Goal: Information Seeking & Learning: Learn about a topic

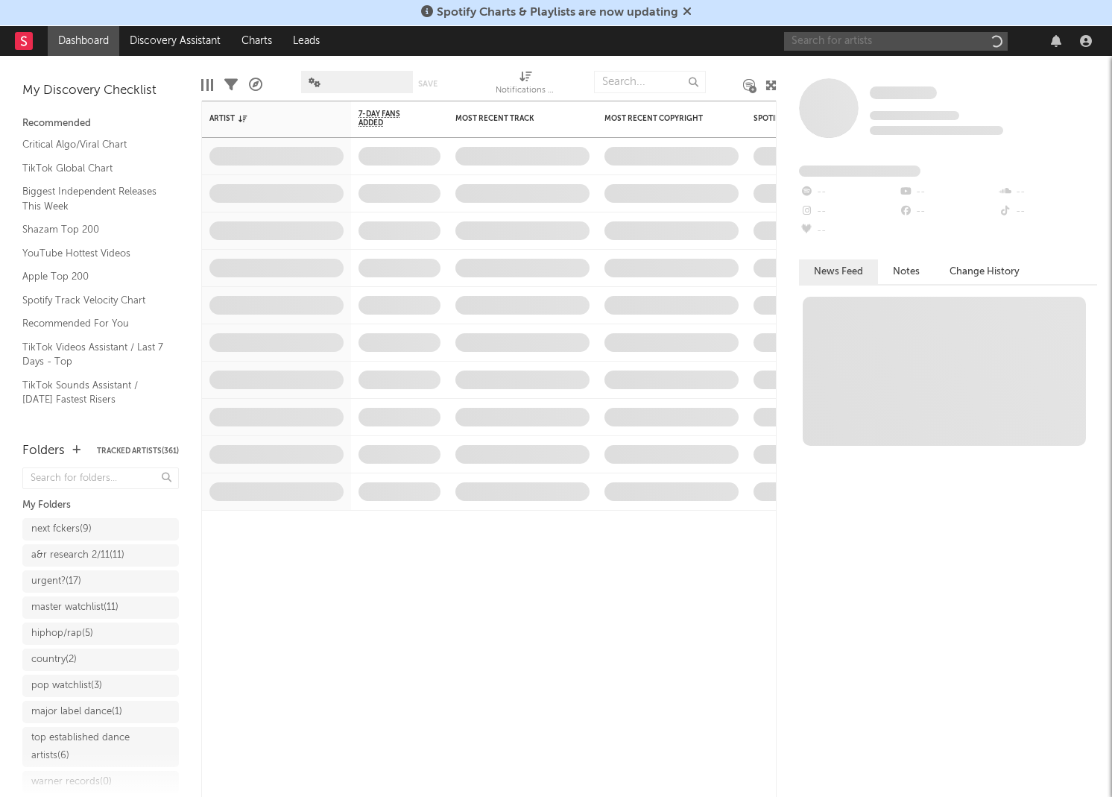
click at [881, 40] on input "text" at bounding box center [896, 41] width 224 height 19
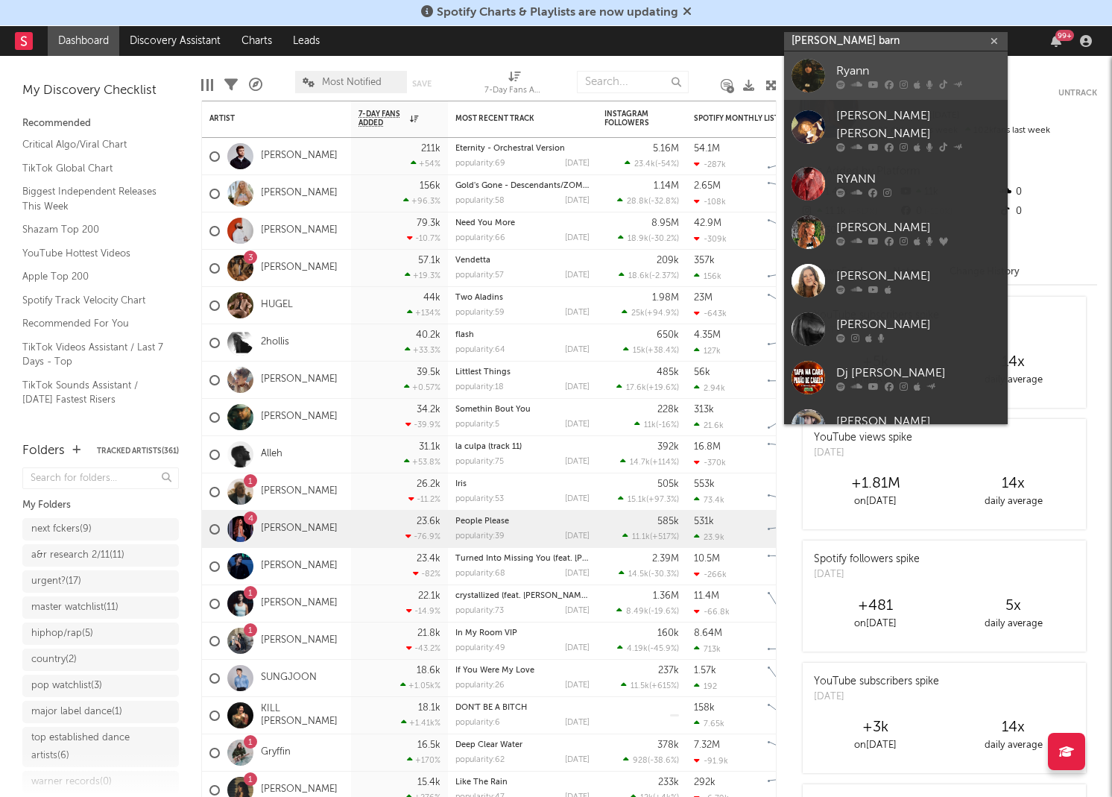
type input "ryann barn"
click at [843, 66] on div "Ryann" at bounding box center [918, 71] width 164 height 18
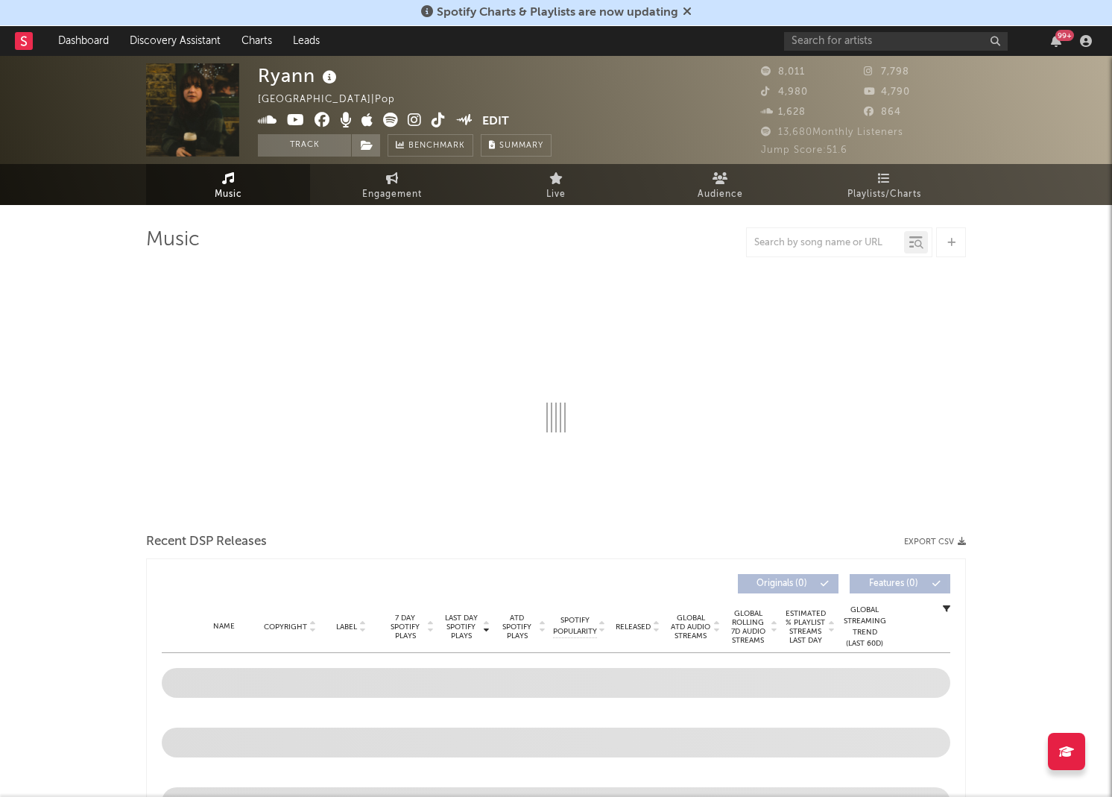
select select "6m"
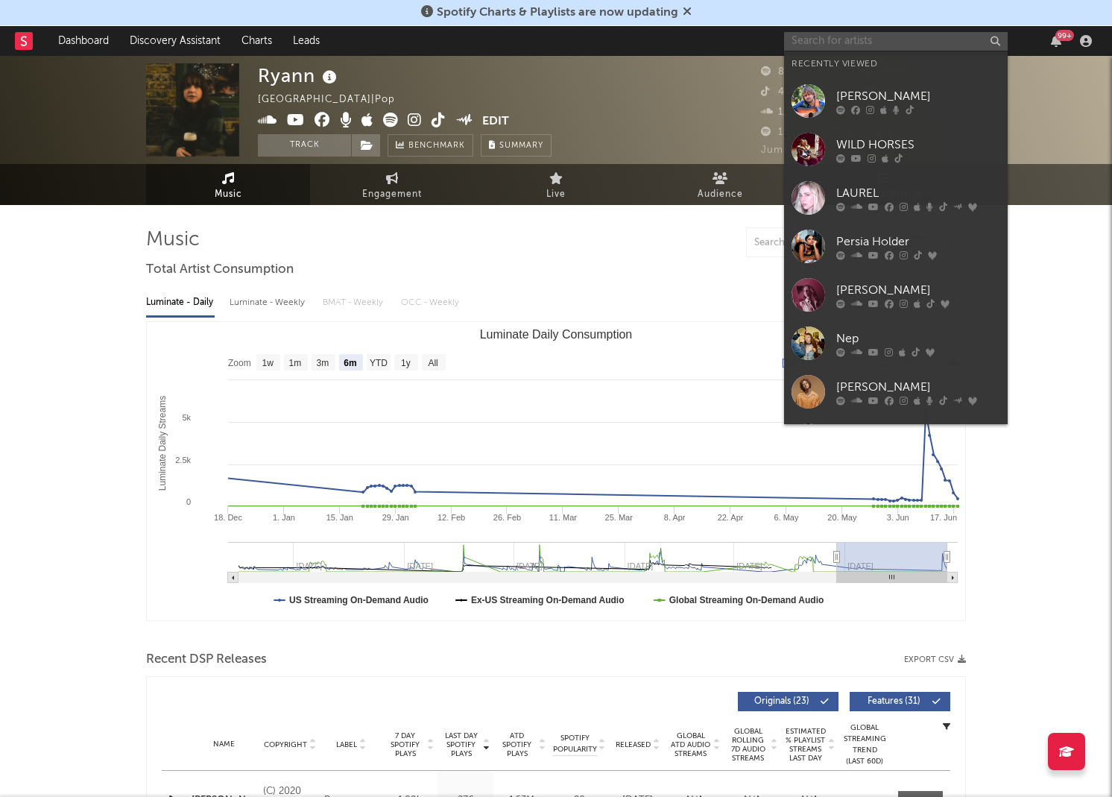
click at [842, 48] on input "text" at bounding box center [896, 41] width 224 height 19
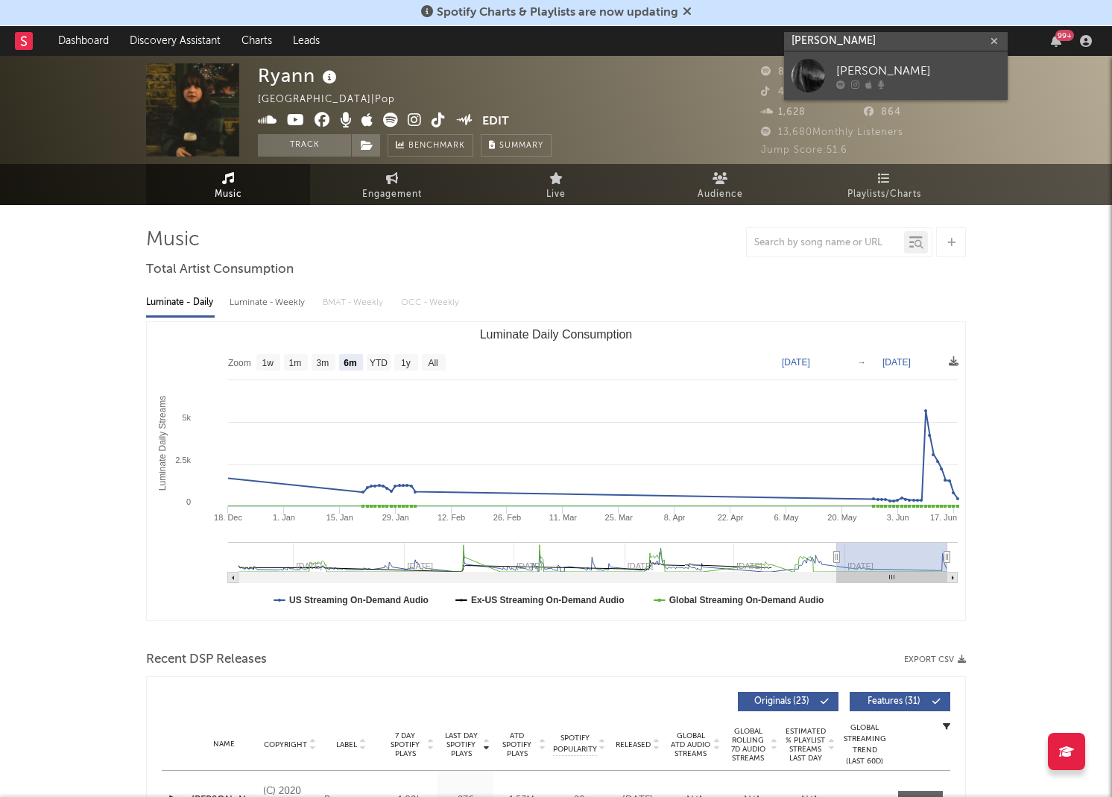
type input "ryann ba"
click at [819, 66] on div at bounding box center [809, 76] width 34 height 34
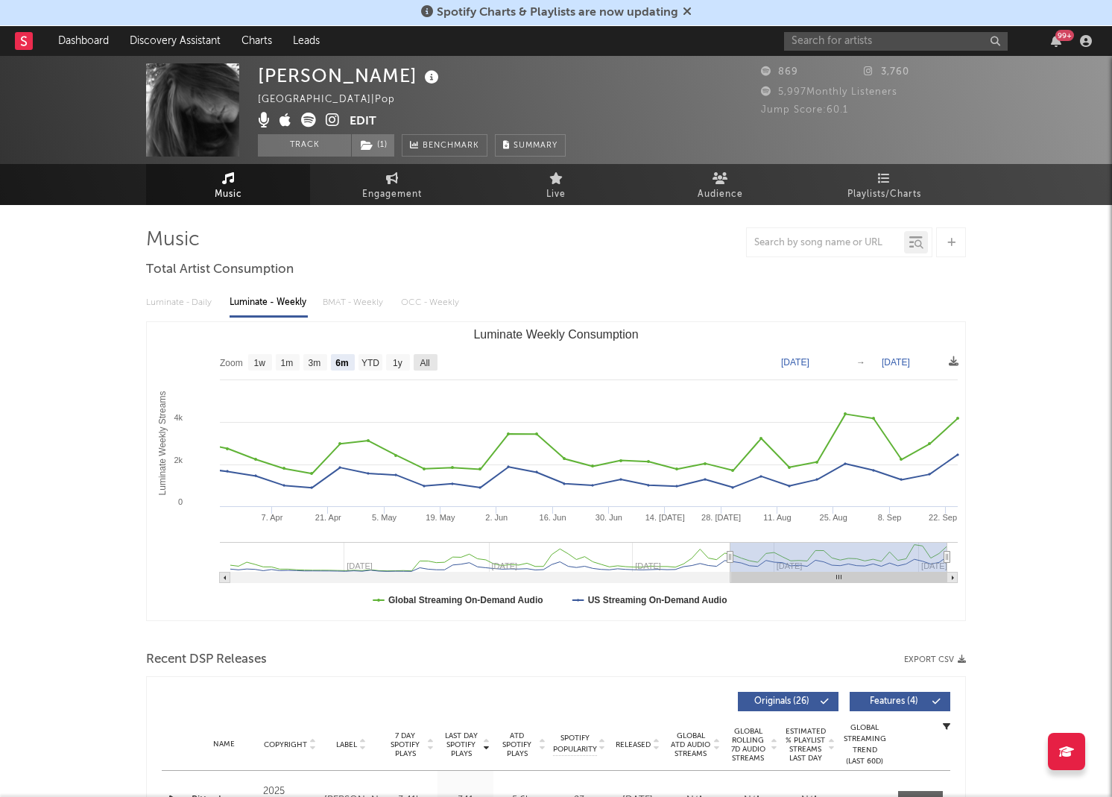
click at [426, 361] on text "All" at bounding box center [425, 363] width 10 height 10
select select "All"
type input "2024-01-25"
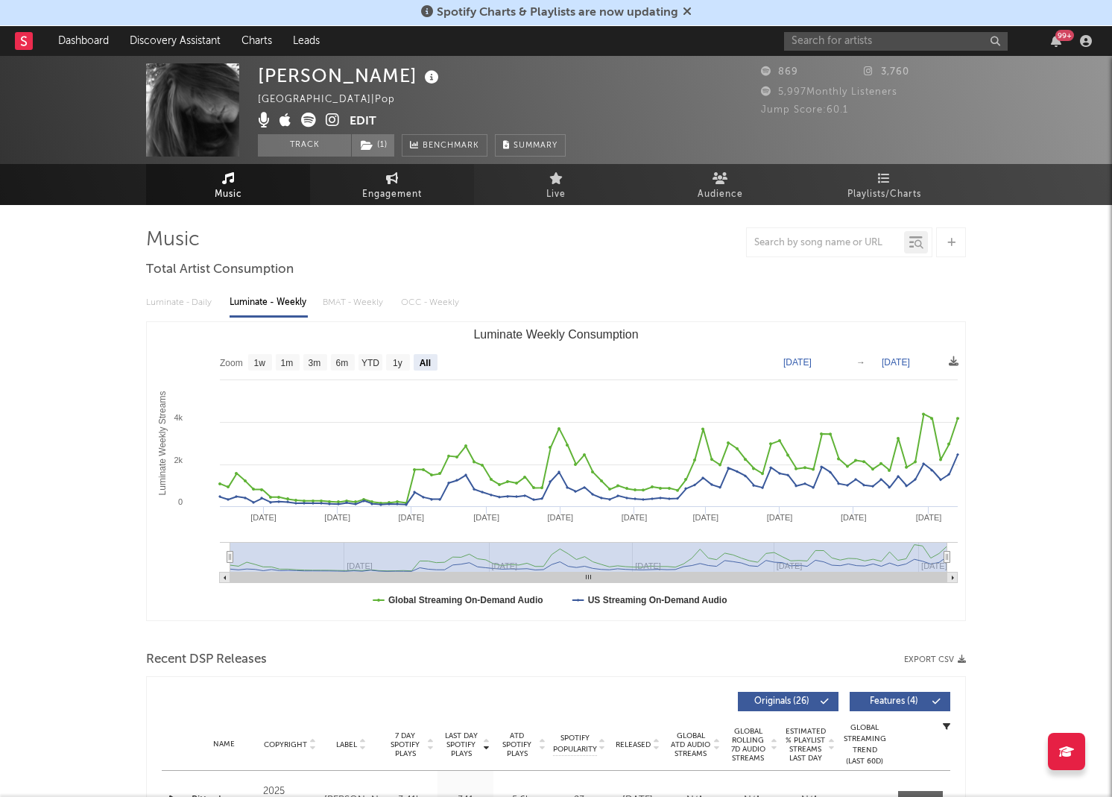
click at [388, 195] on span "Engagement" at bounding box center [392, 195] width 60 height 18
select select "1w"
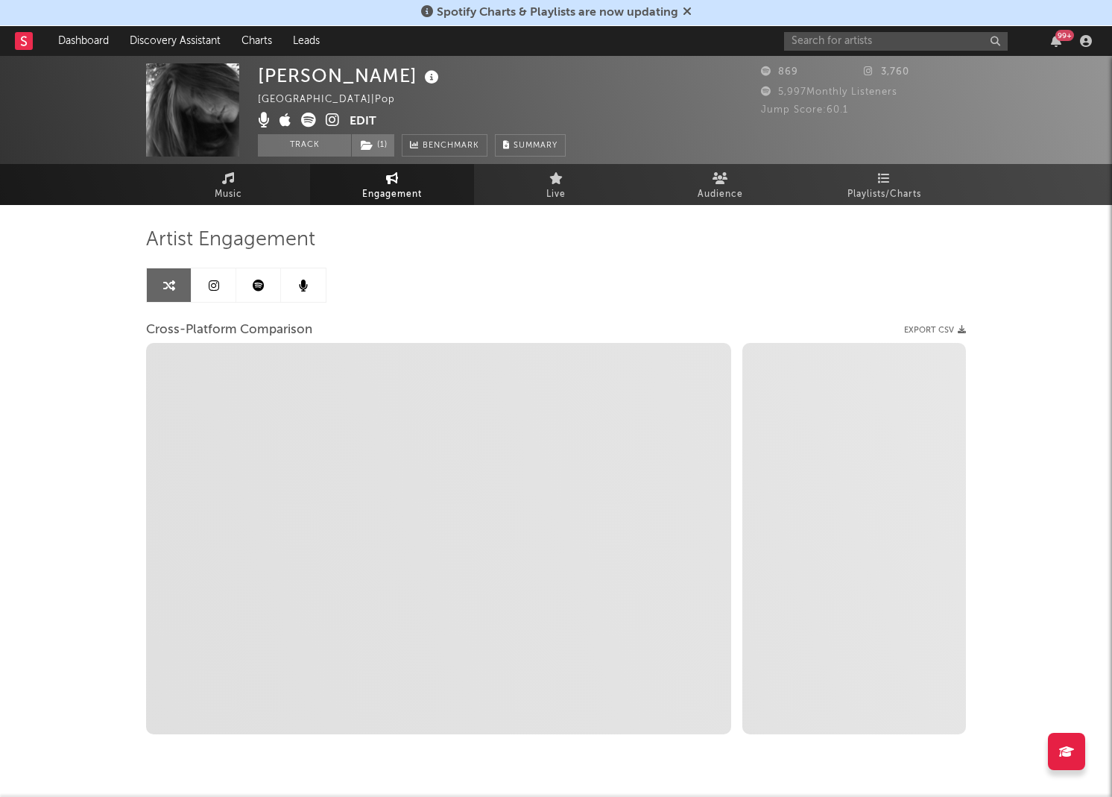
select select "1m"
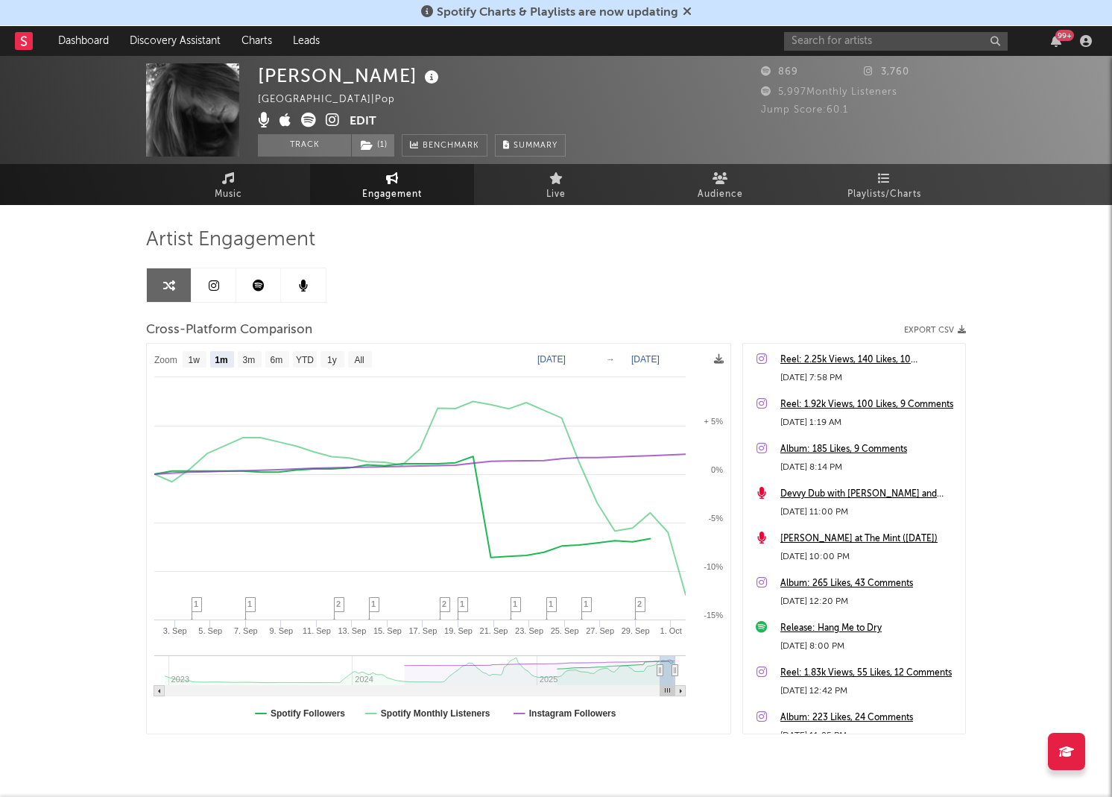
click at [330, 117] on icon at bounding box center [333, 120] width 14 height 15
click at [858, 40] on input "text" at bounding box center [896, 41] width 224 height 19
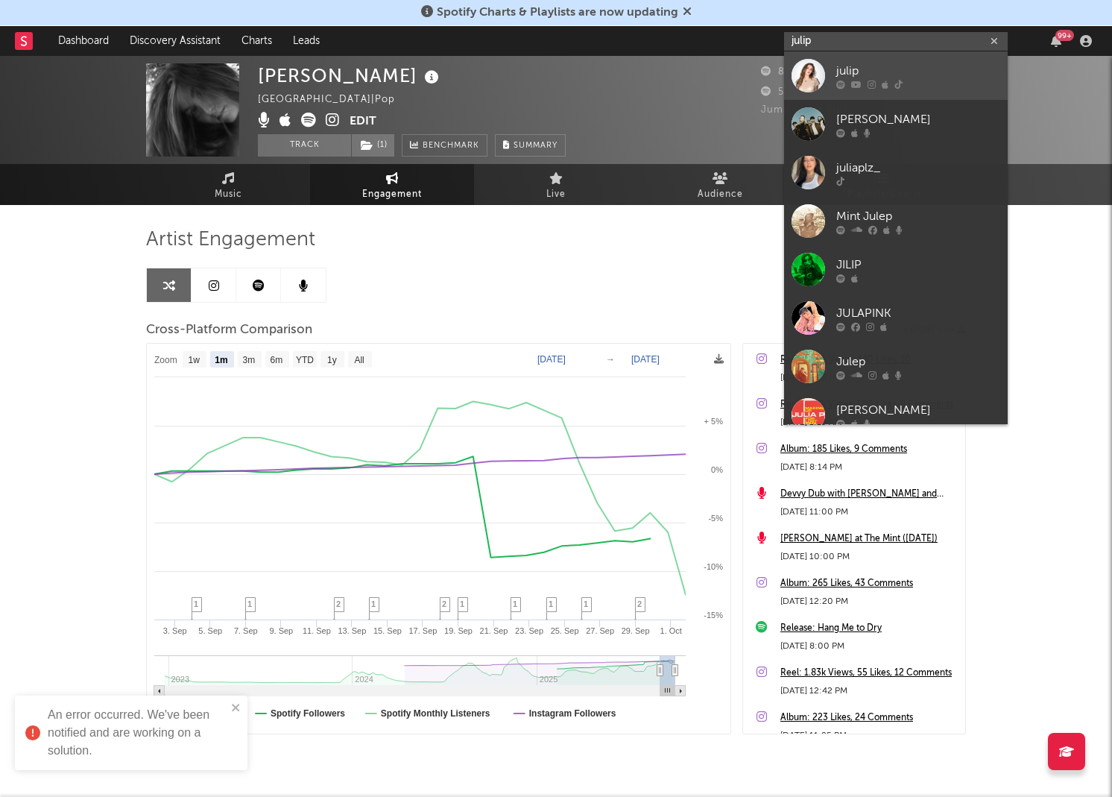
type input "julip"
click at [808, 77] on div at bounding box center [809, 76] width 34 height 34
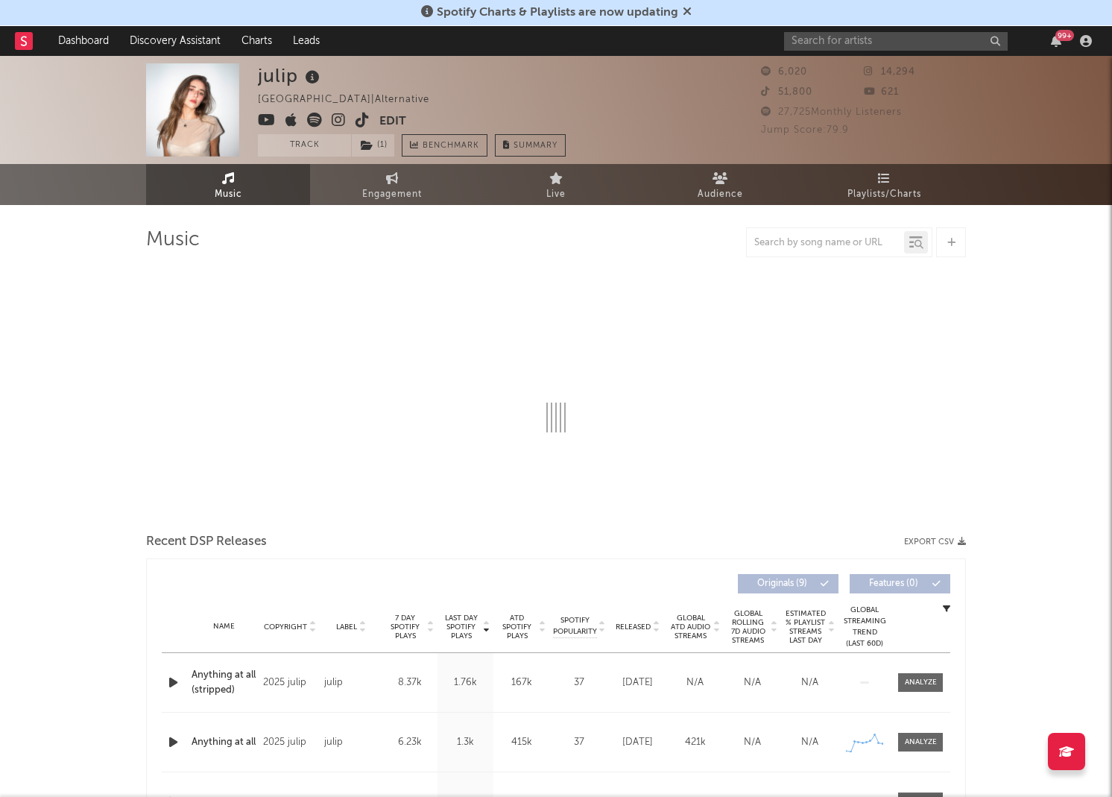
select select "1w"
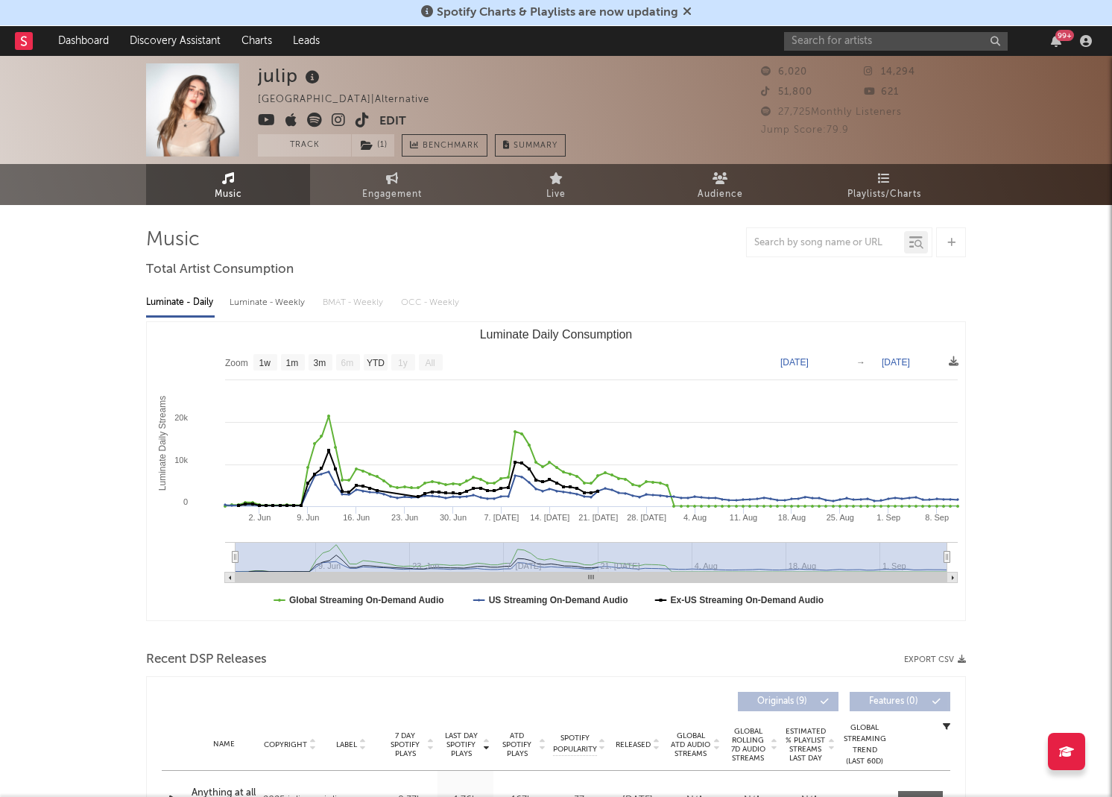
click at [434, 362] on text "All" at bounding box center [430, 363] width 10 height 10
click at [341, 116] on icon at bounding box center [339, 120] width 14 height 15
click at [359, 116] on icon at bounding box center [363, 120] width 14 height 15
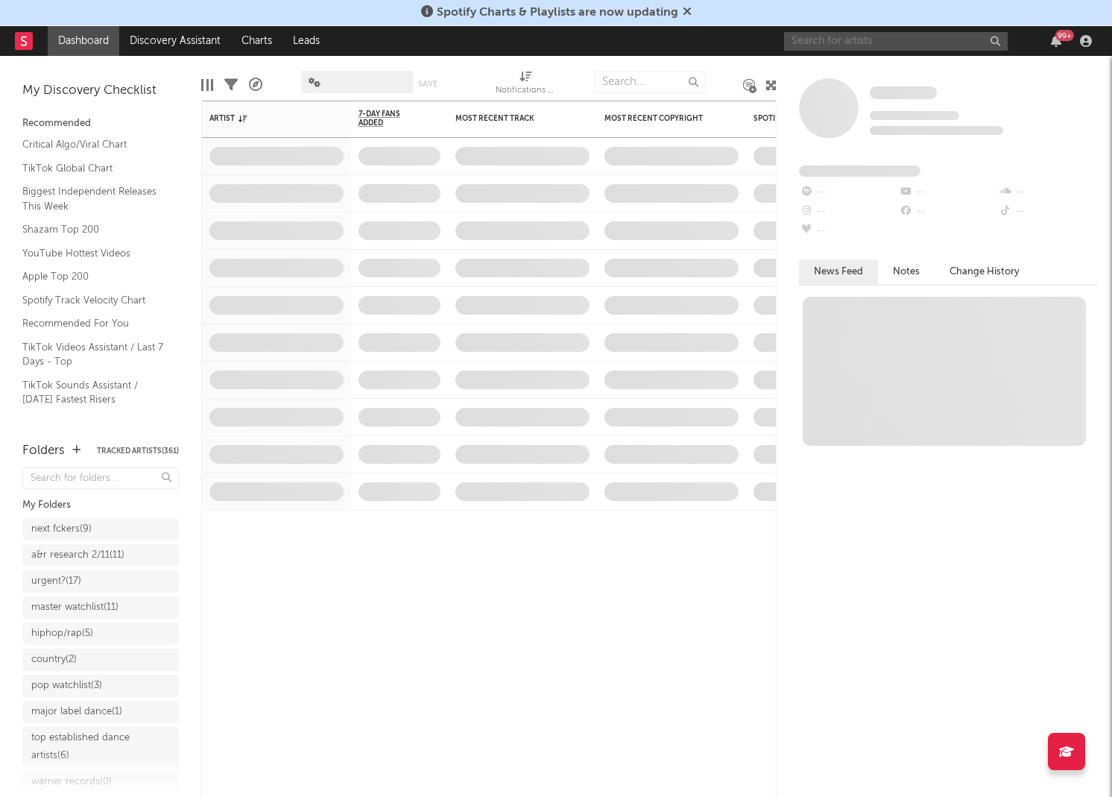
click at [915, 48] on input "text" at bounding box center [896, 41] width 224 height 19
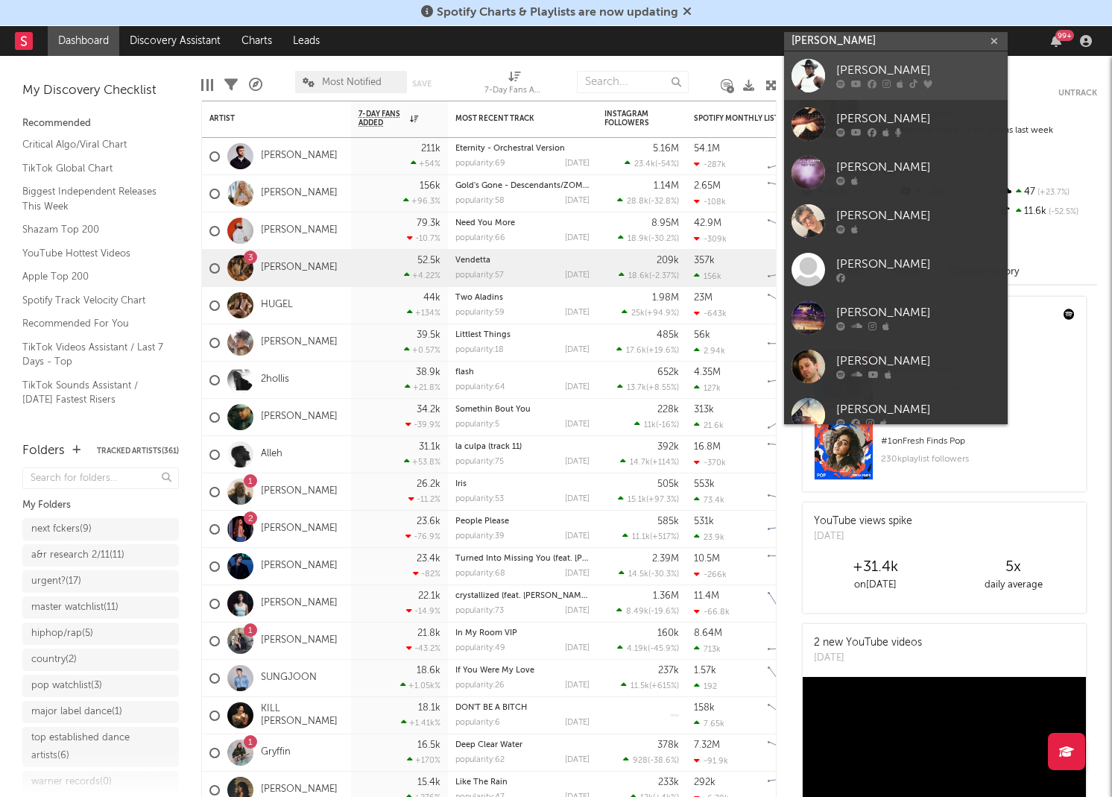
type input "[PERSON_NAME]"
click at [809, 69] on div at bounding box center [809, 76] width 34 height 34
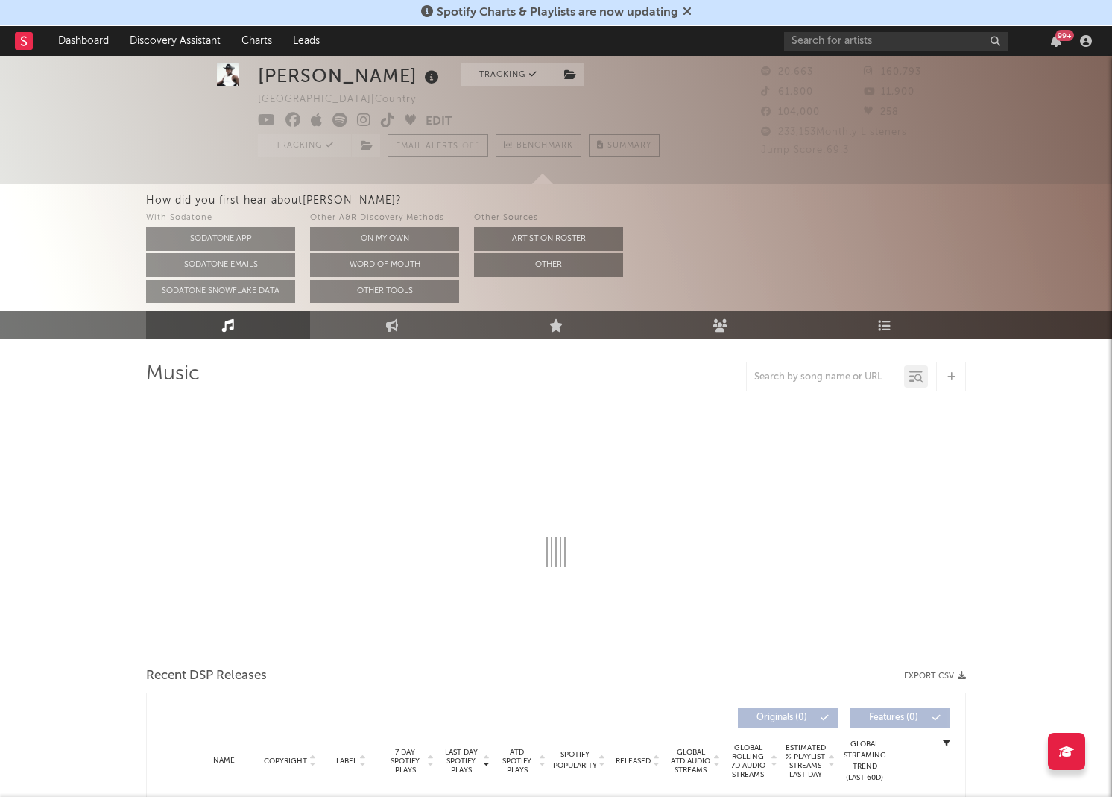
scroll to position [32, 0]
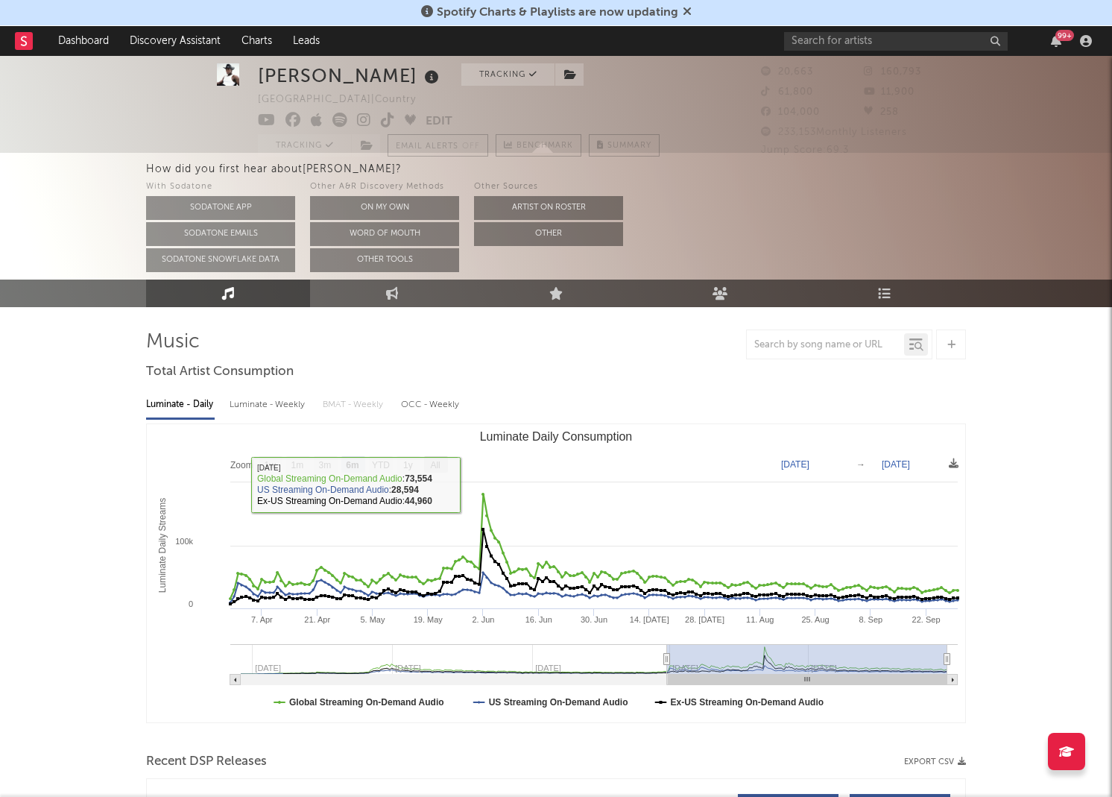
click at [439, 460] on text "All" at bounding box center [435, 465] width 10 height 10
select select "All"
type input "[DATE]"
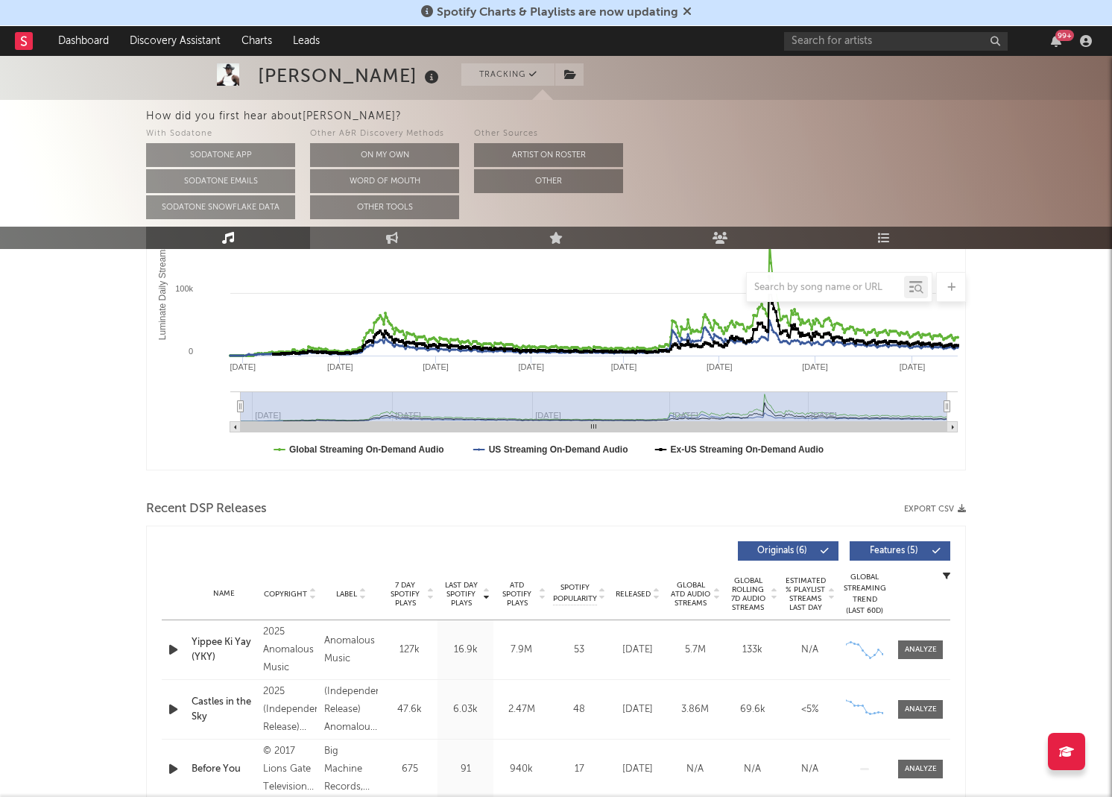
scroll to position [178, 0]
